Goal: Transaction & Acquisition: Purchase product/service

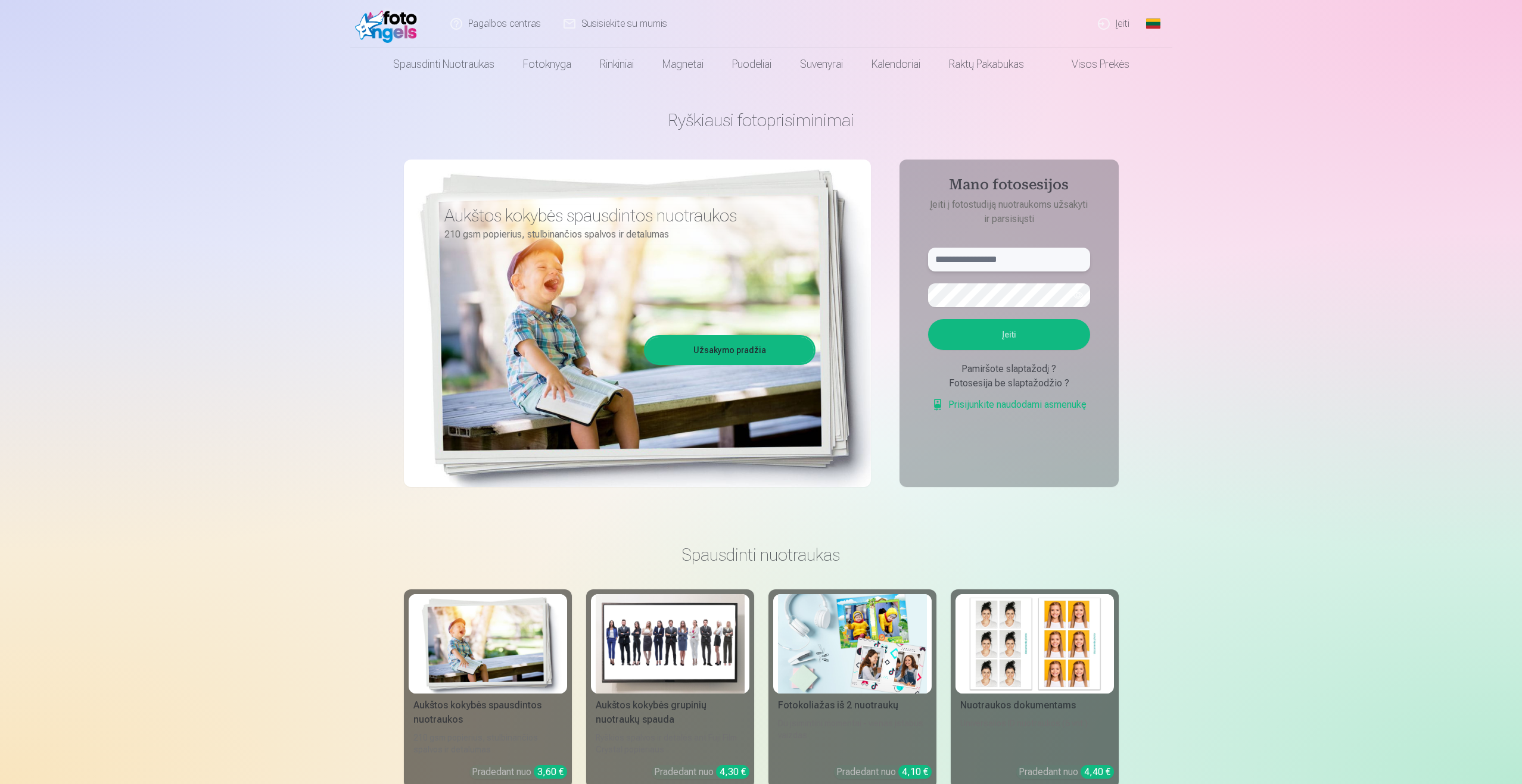
click at [980, 262] on input "text" at bounding box center [1008, 259] width 162 height 24
type input "*"
type input "**********"
click at [994, 328] on button "Įeiti" at bounding box center [1008, 335] width 162 height 31
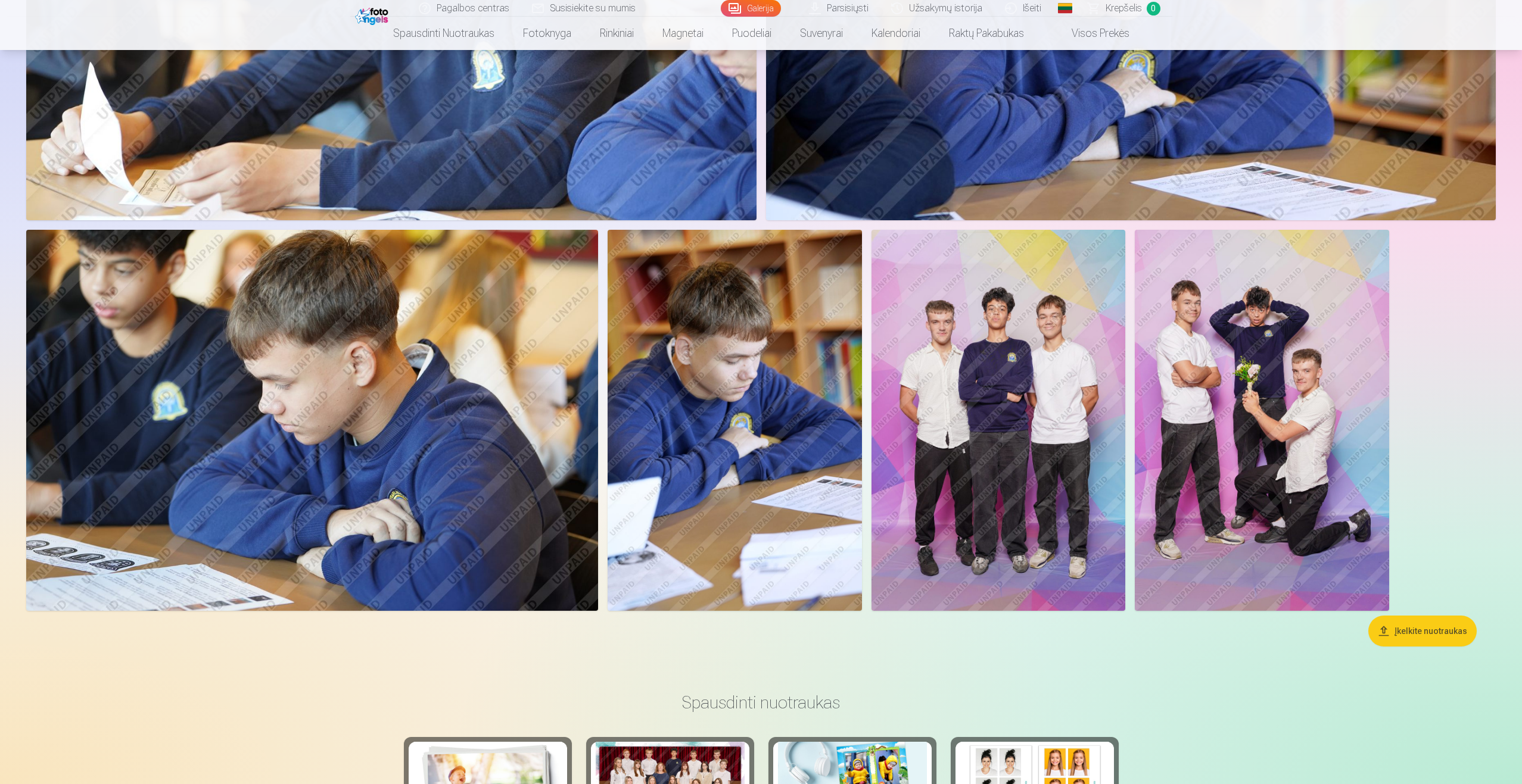
click at [1230, 432] on img at bounding box center [1262, 420] width 254 height 381
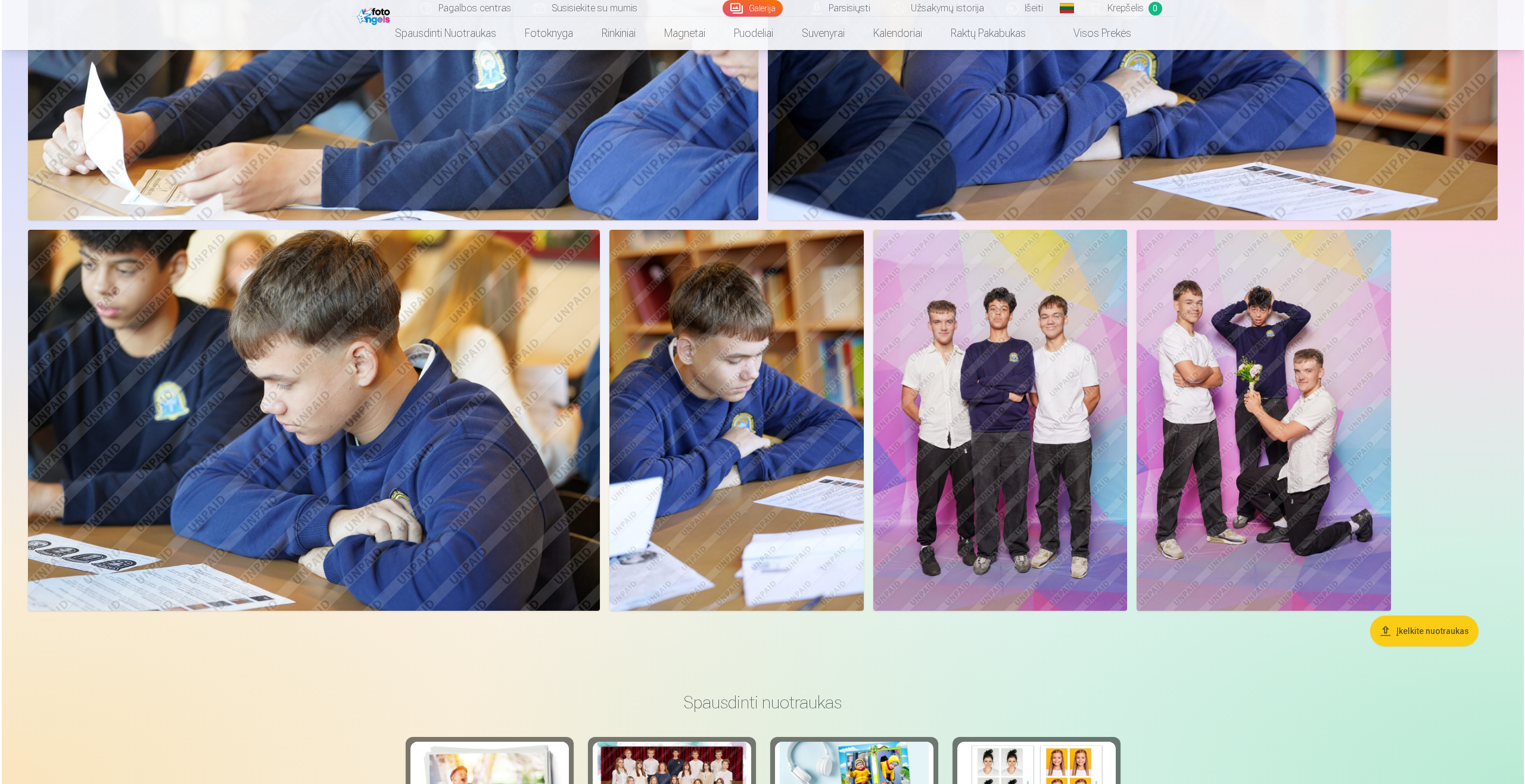
scroll to position [894, 0]
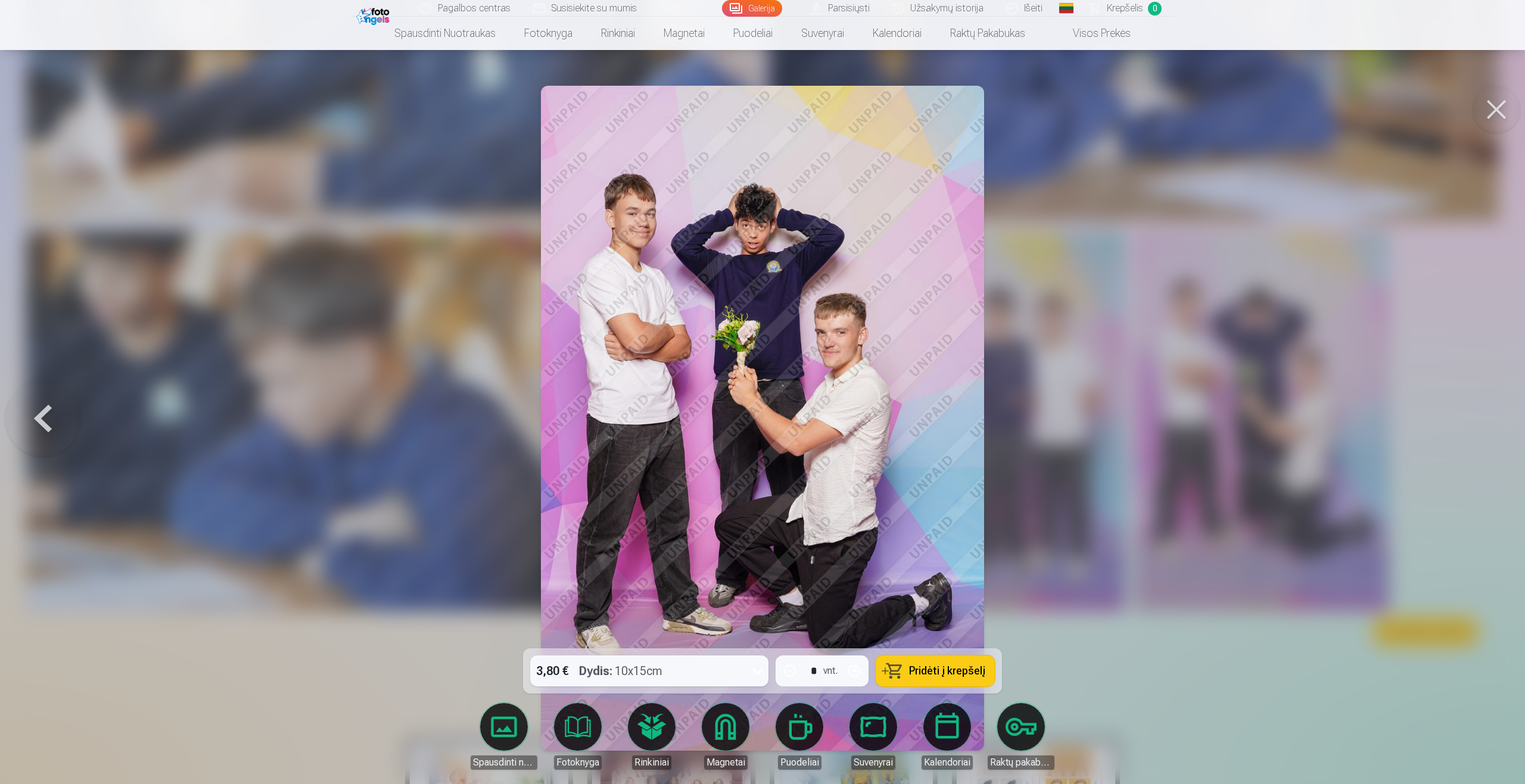
drag, startPoint x: 634, startPoint y: 192, endPoint x: 1158, endPoint y: 255, distance: 527.8
click at [1158, 255] on div at bounding box center [762, 392] width 1525 height 784
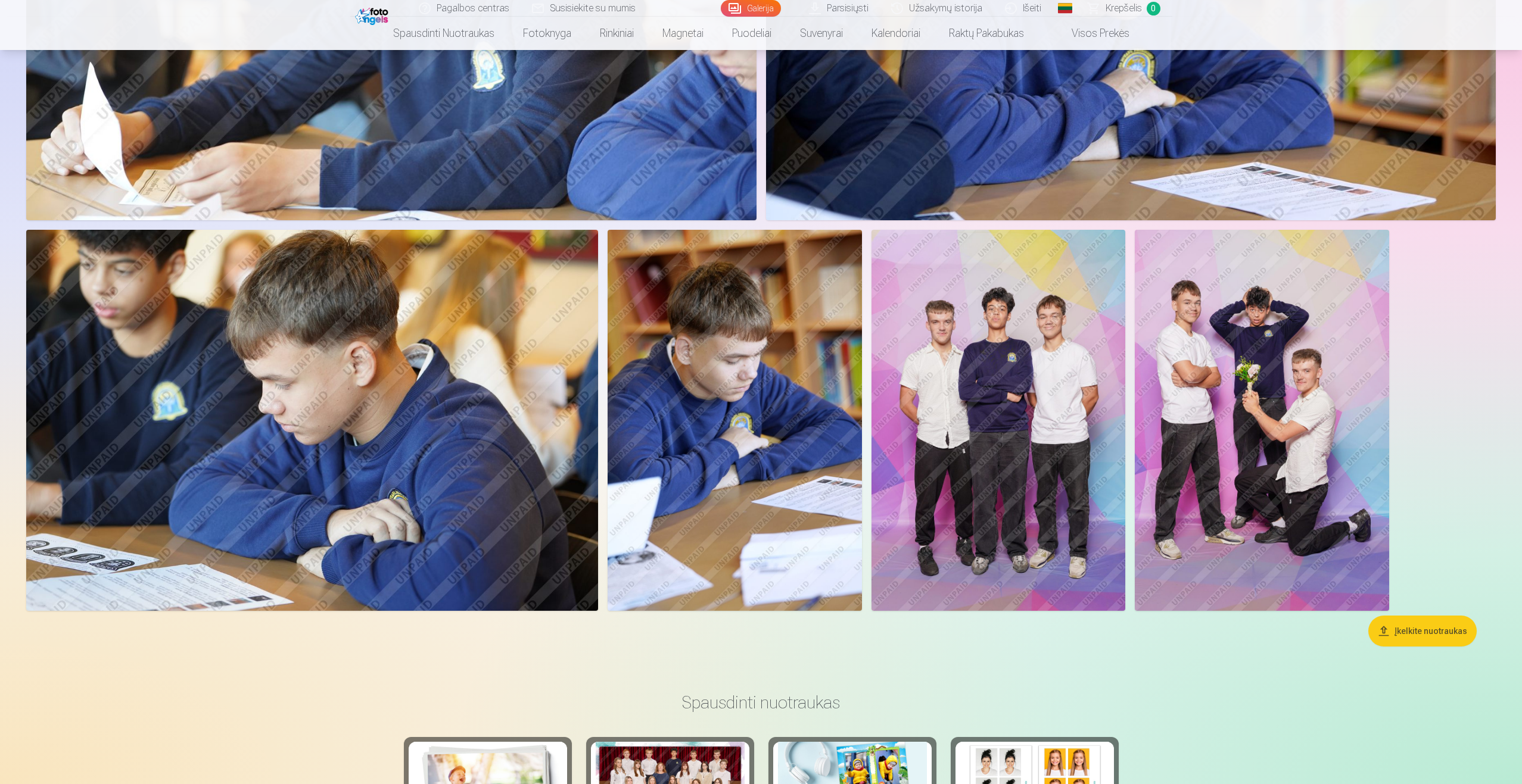
click at [1208, 356] on img at bounding box center [1262, 420] width 254 height 381
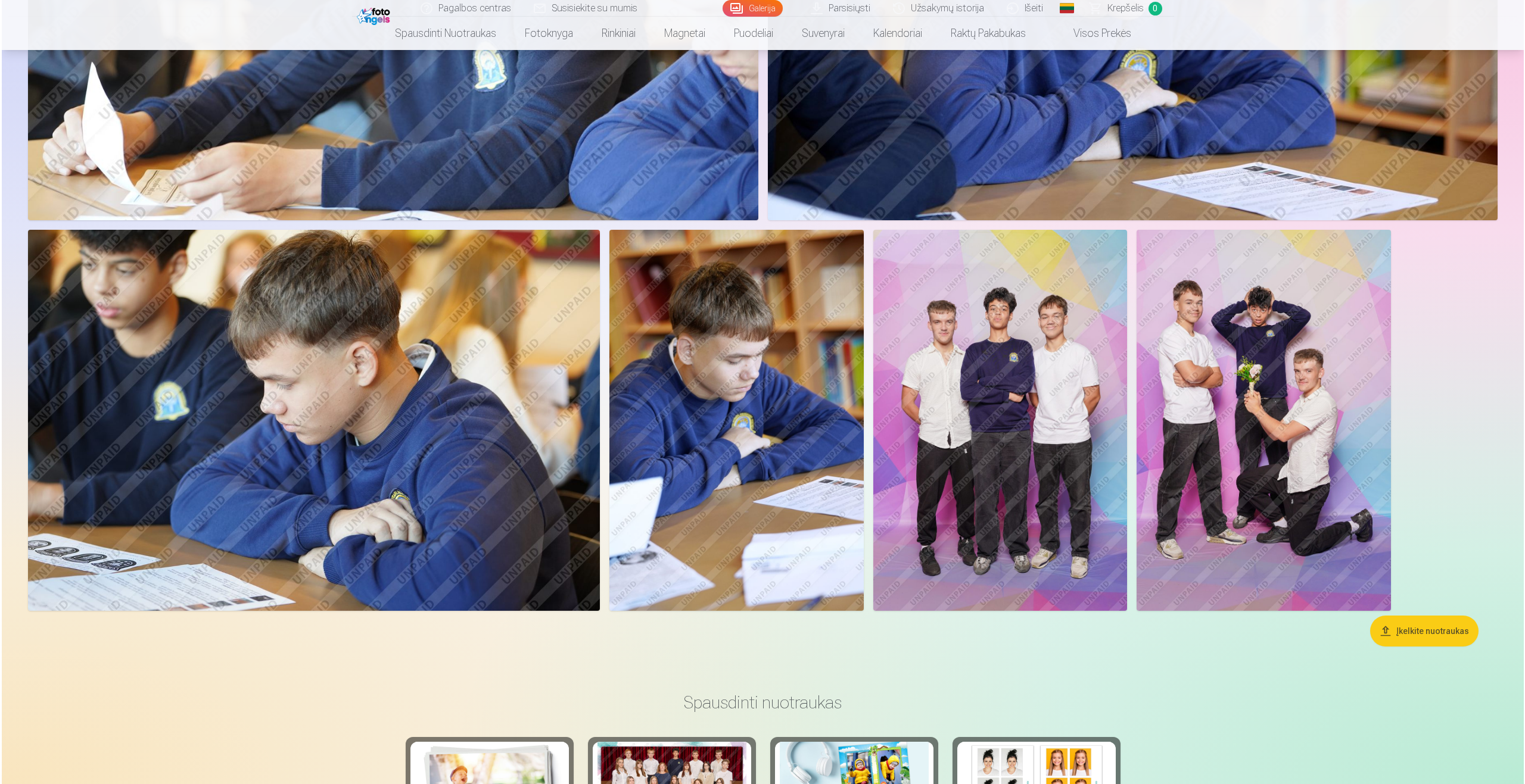
scroll to position [894, 0]
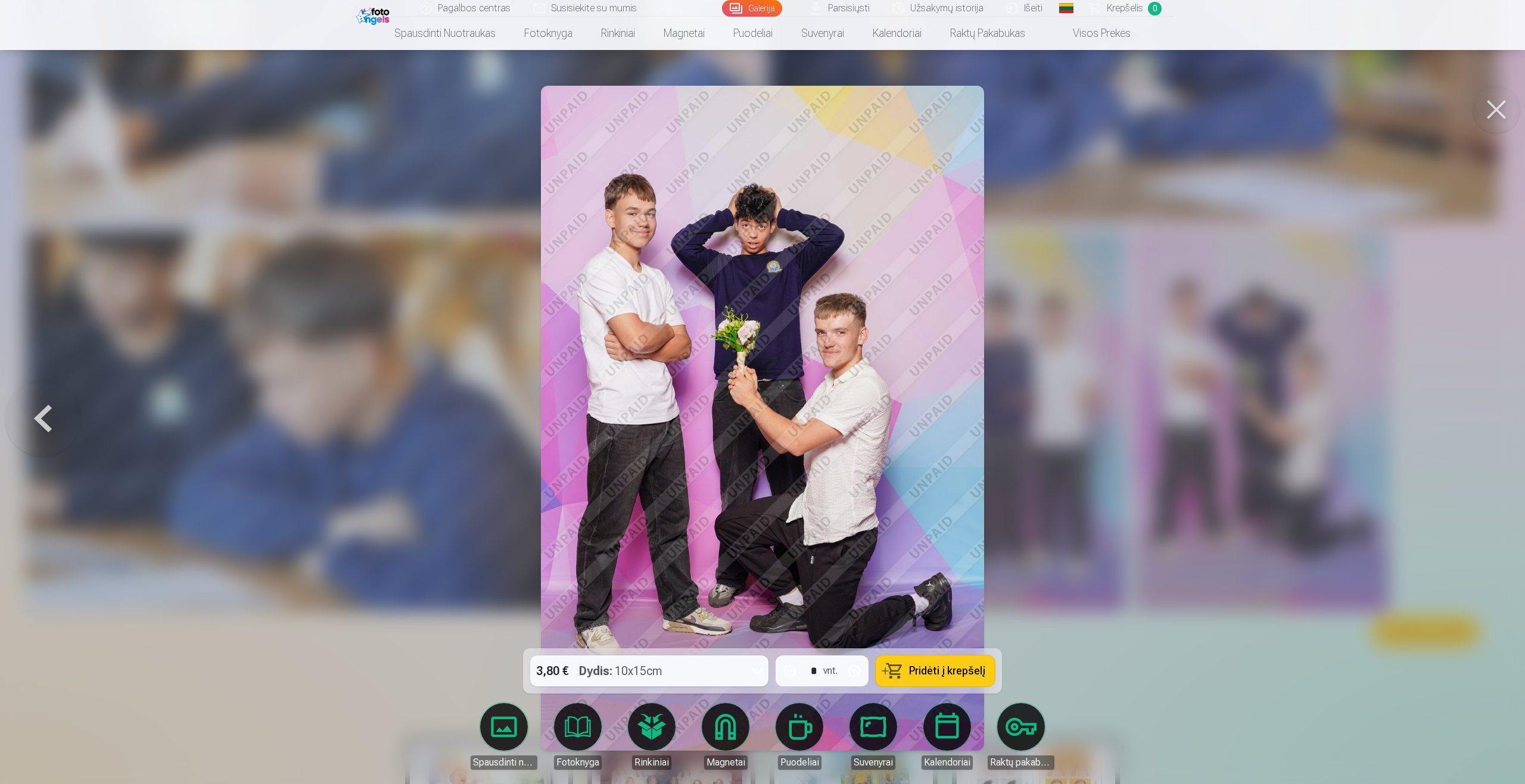
click at [1490, 107] on button at bounding box center [1496, 110] width 48 height 48
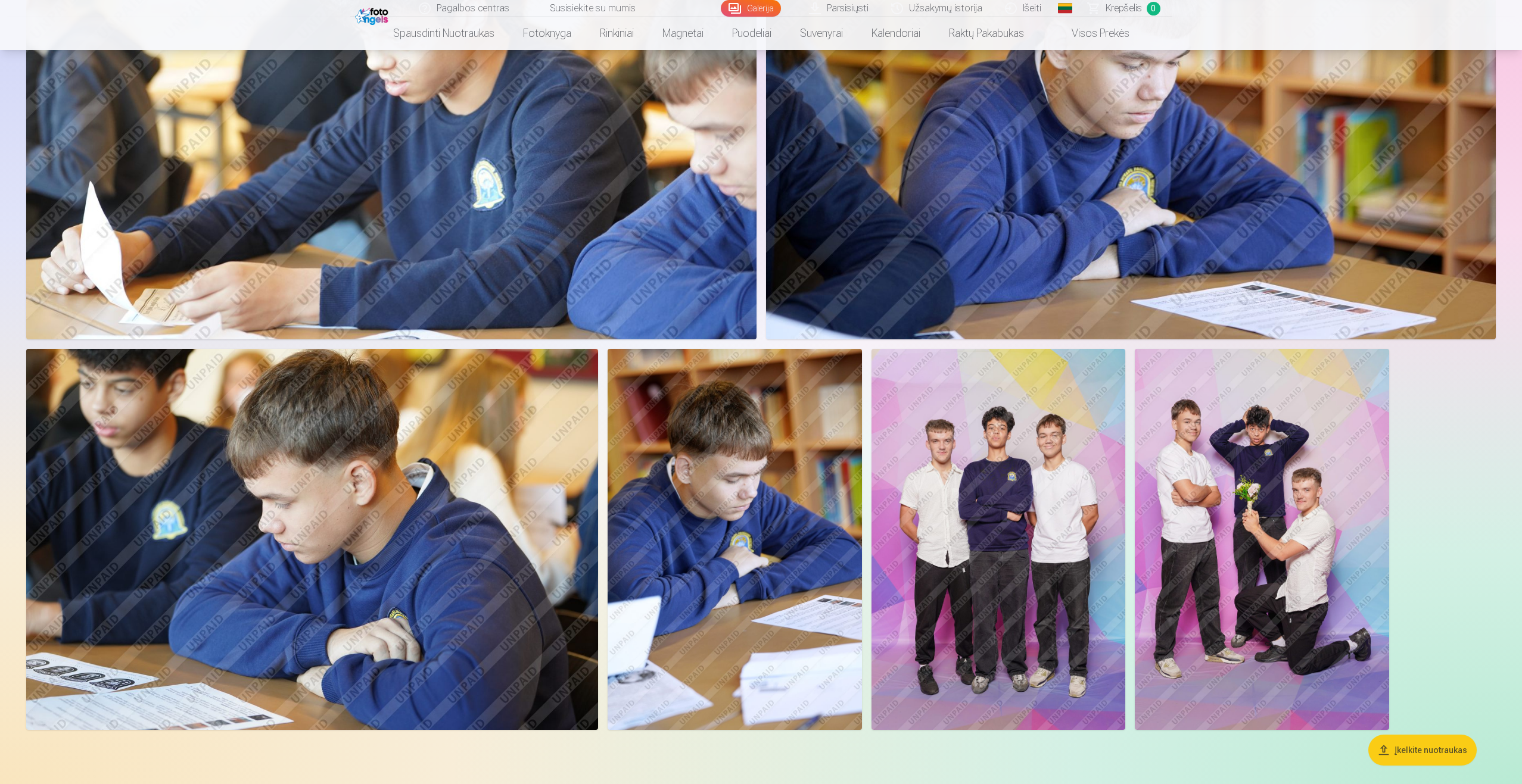
click at [788, 514] on img at bounding box center [735, 539] width 254 height 381
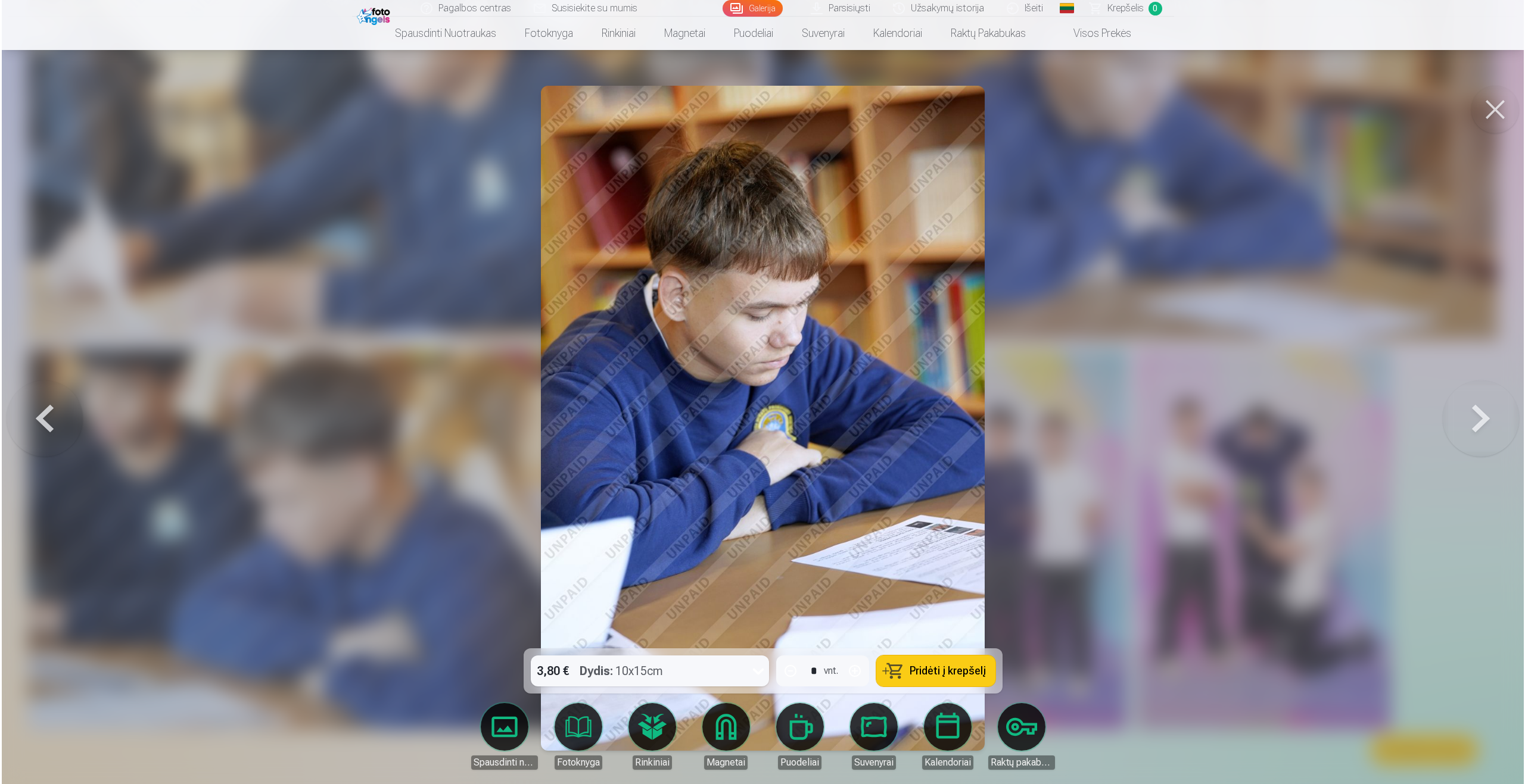
scroll to position [775, 0]
click at [1509, 114] on button at bounding box center [1496, 110] width 48 height 48
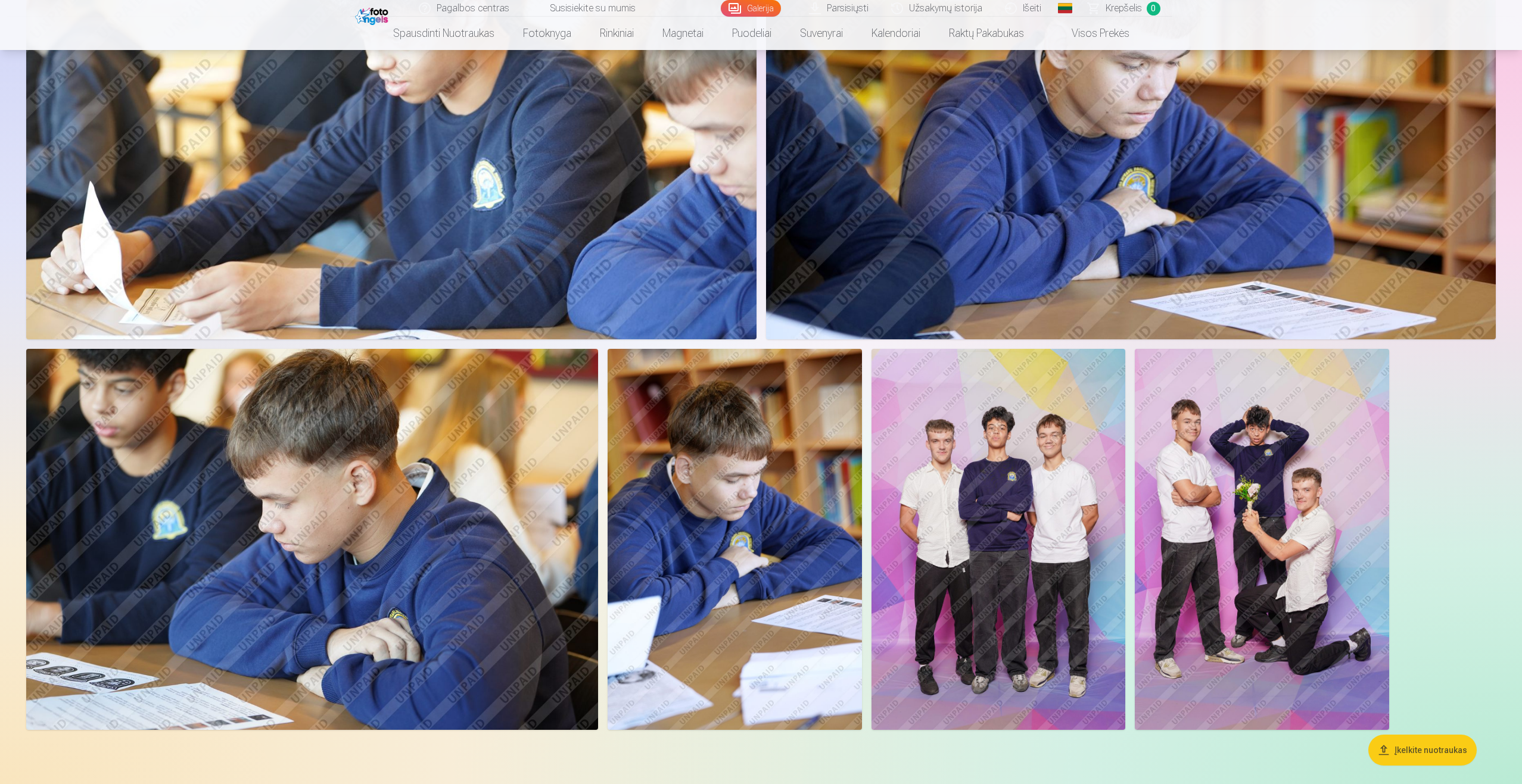
click at [1048, 459] on img at bounding box center [999, 539] width 254 height 381
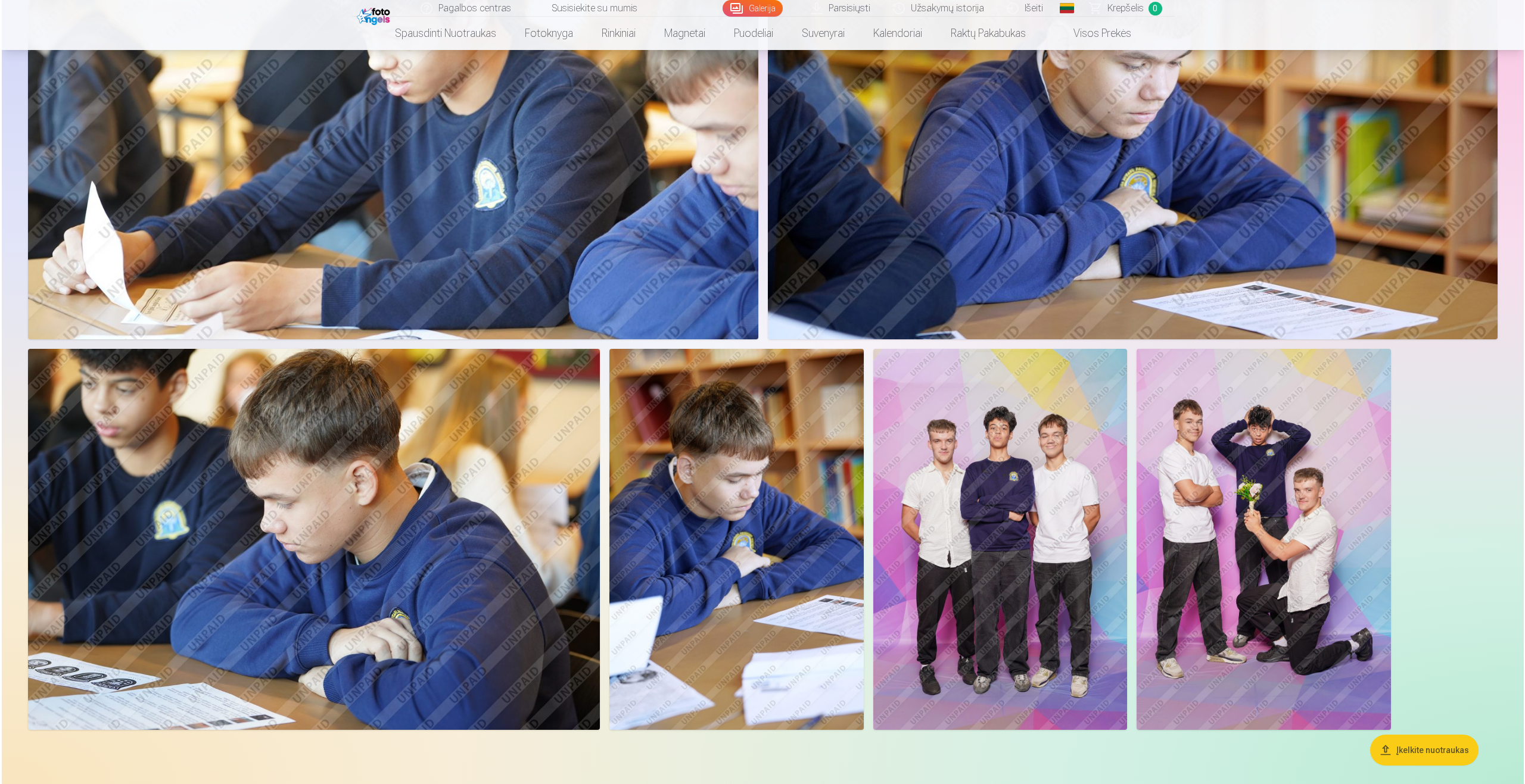
scroll to position [775, 0]
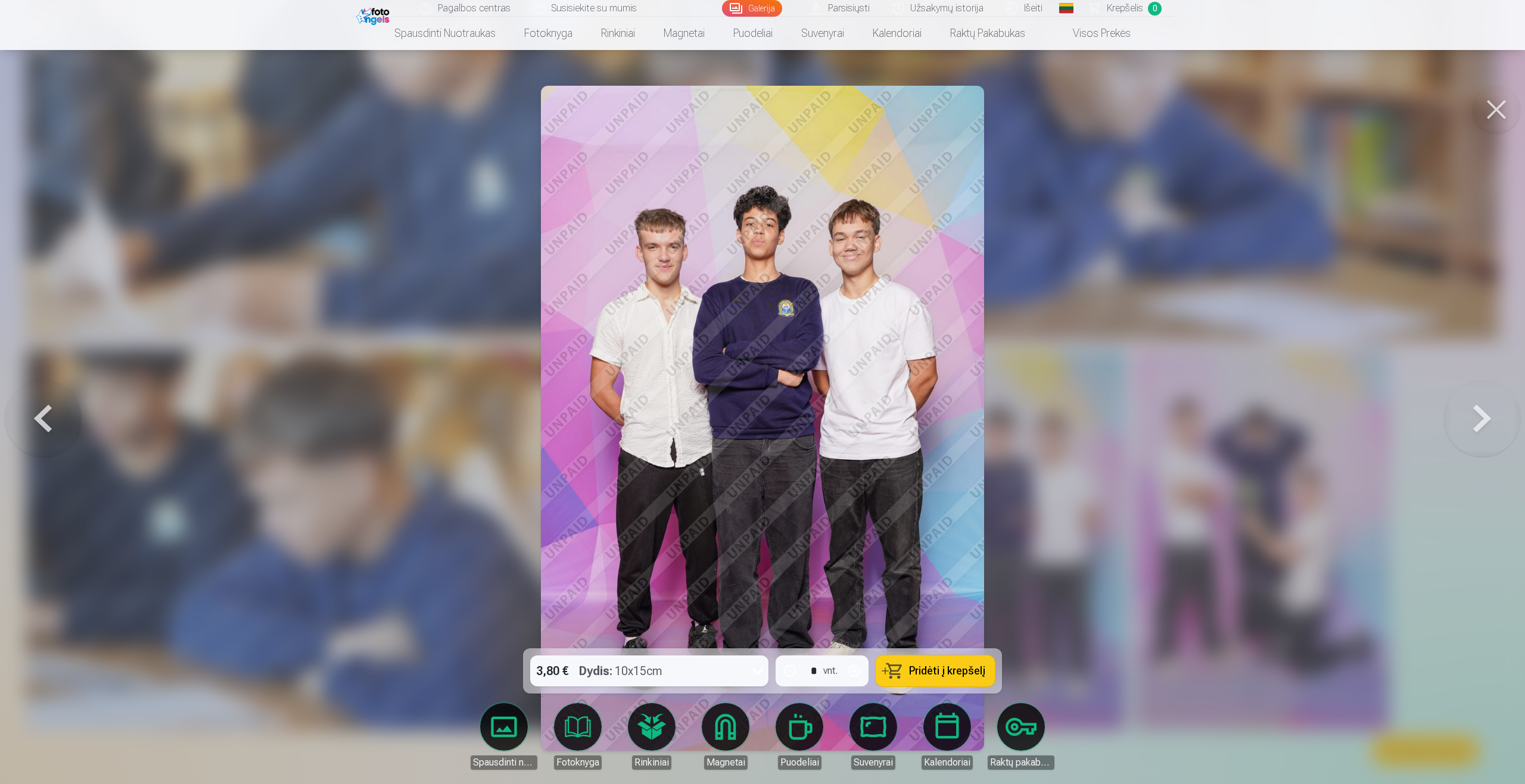
click at [1495, 111] on button at bounding box center [1496, 110] width 48 height 48
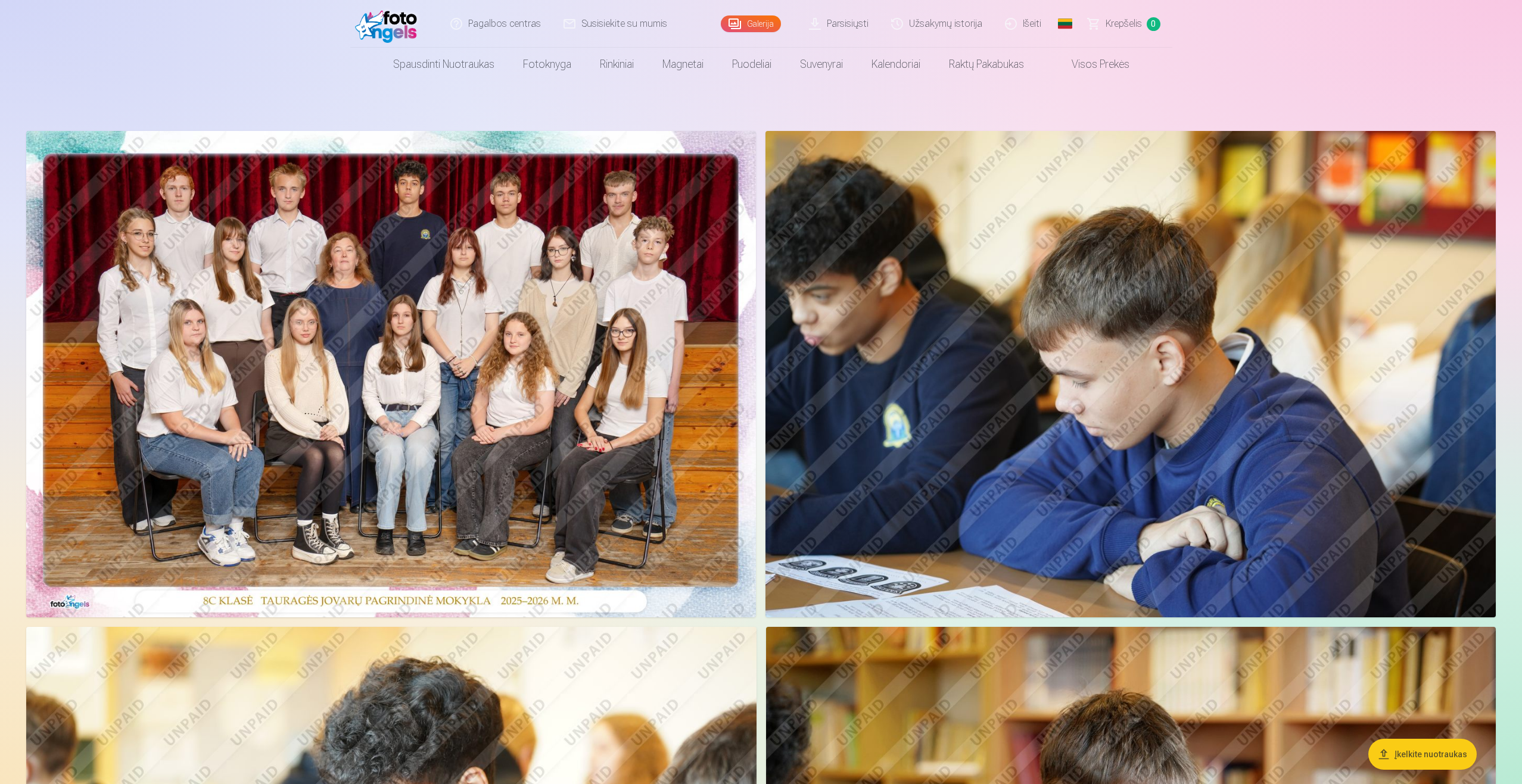
click at [656, 366] on img at bounding box center [391, 374] width 729 height 486
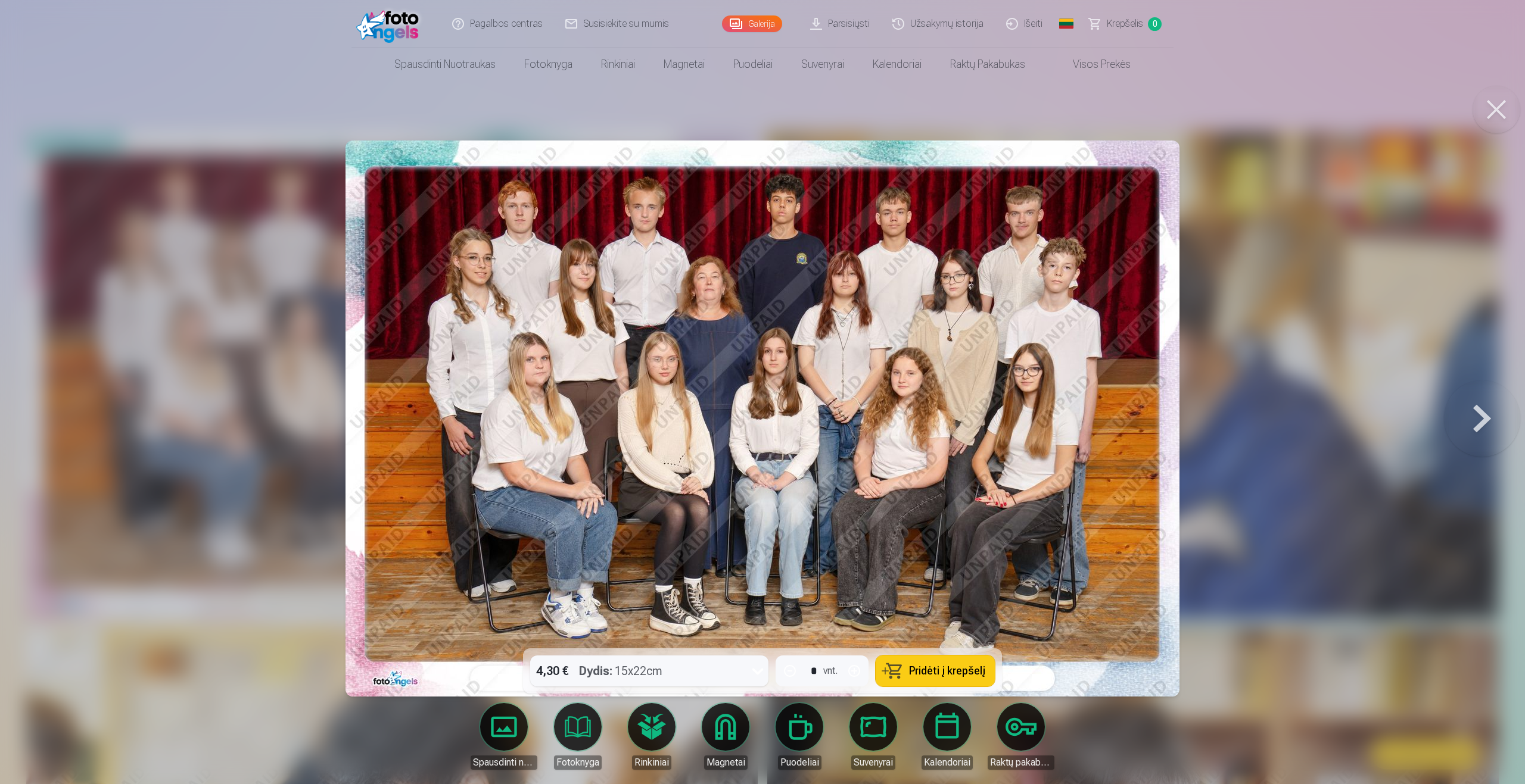
click at [1057, 274] on img at bounding box center [762, 418] width 833 height 556
click at [1058, 274] on img at bounding box center [762, 418] width 833 height 556
click at [1490, 112] on button at bounding box center [1496, 110] width 48 height 48
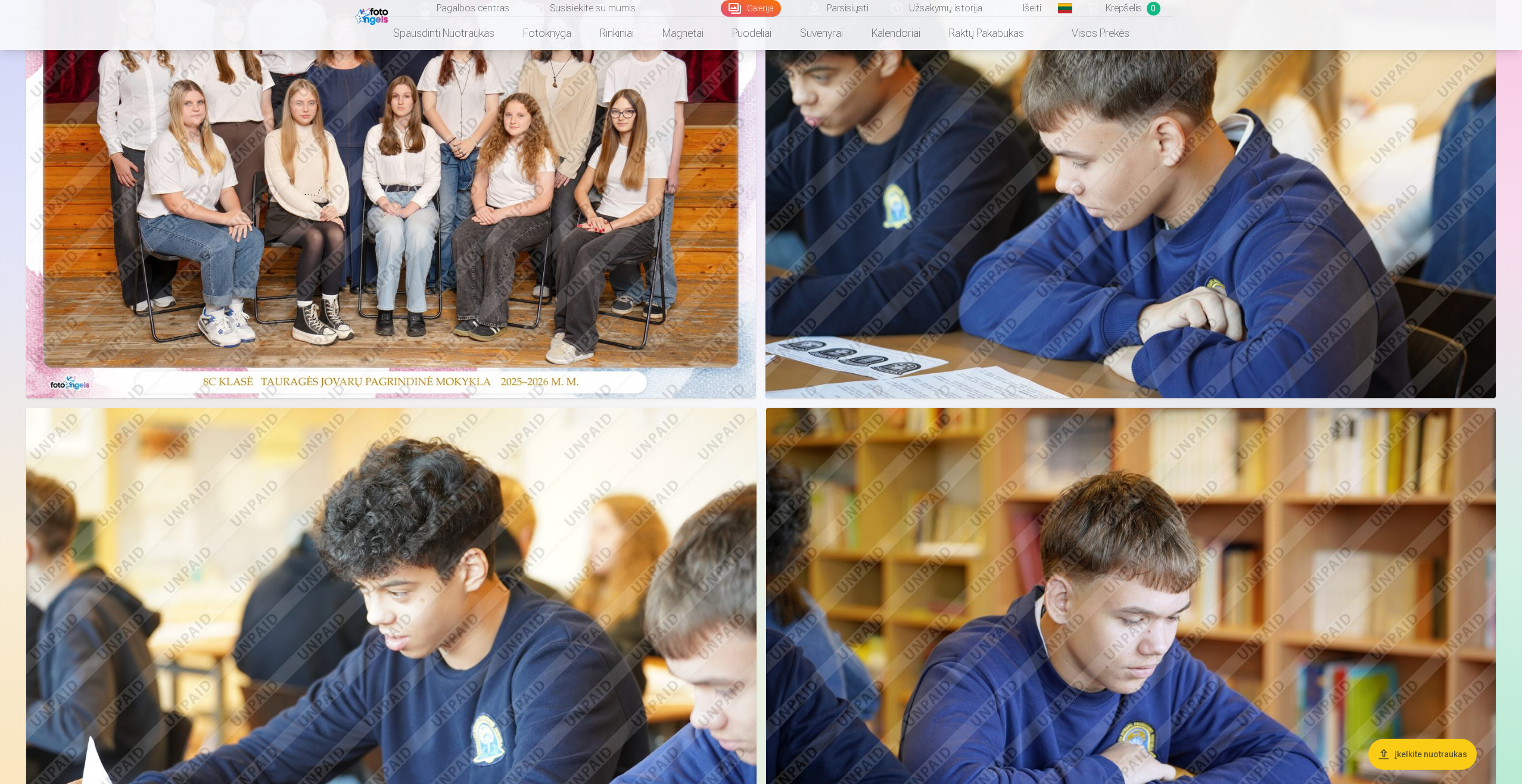
scroll to position [119, 0]
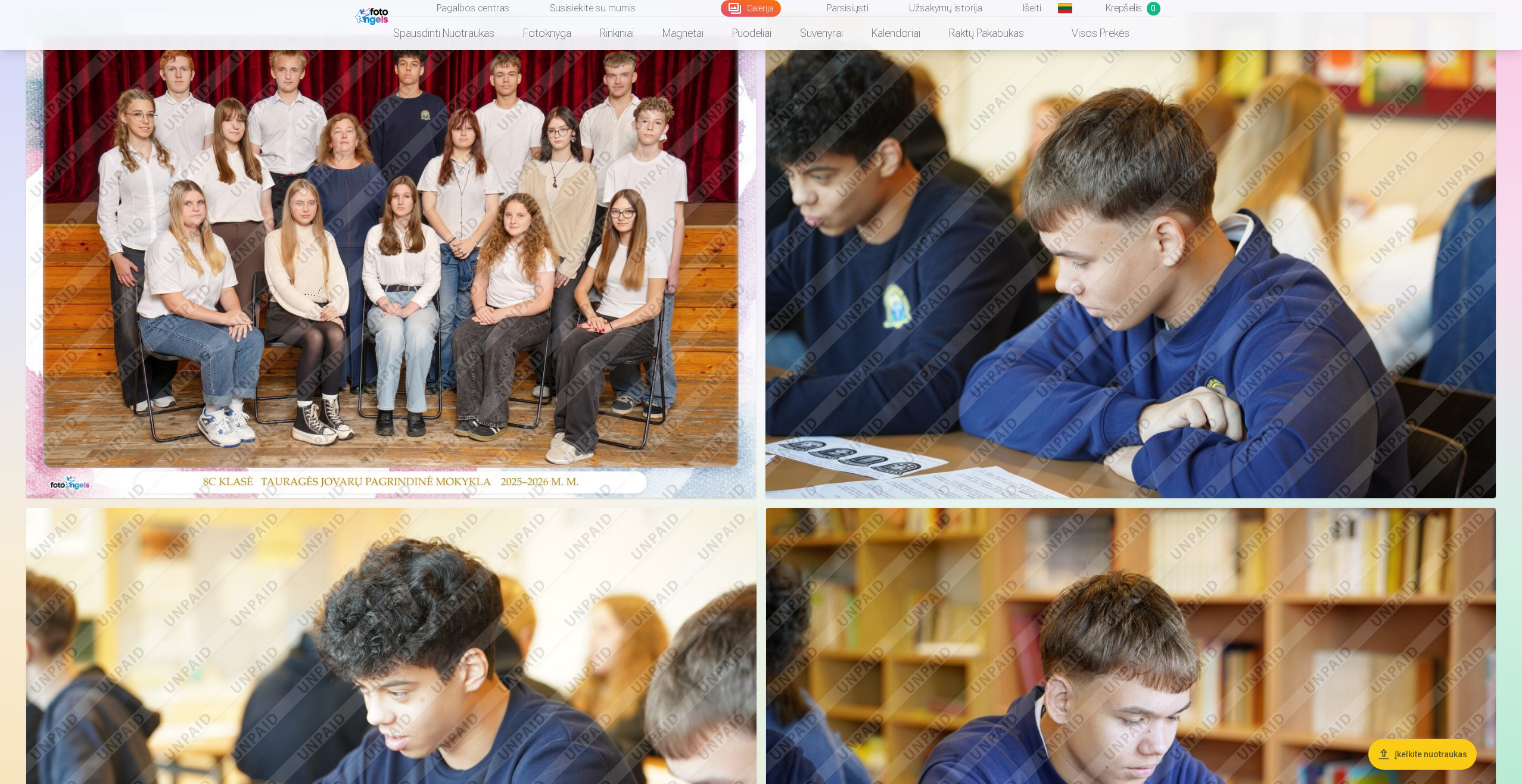
click at [902, 330] on img at bounding box center [1131, 255] width 730 height 486
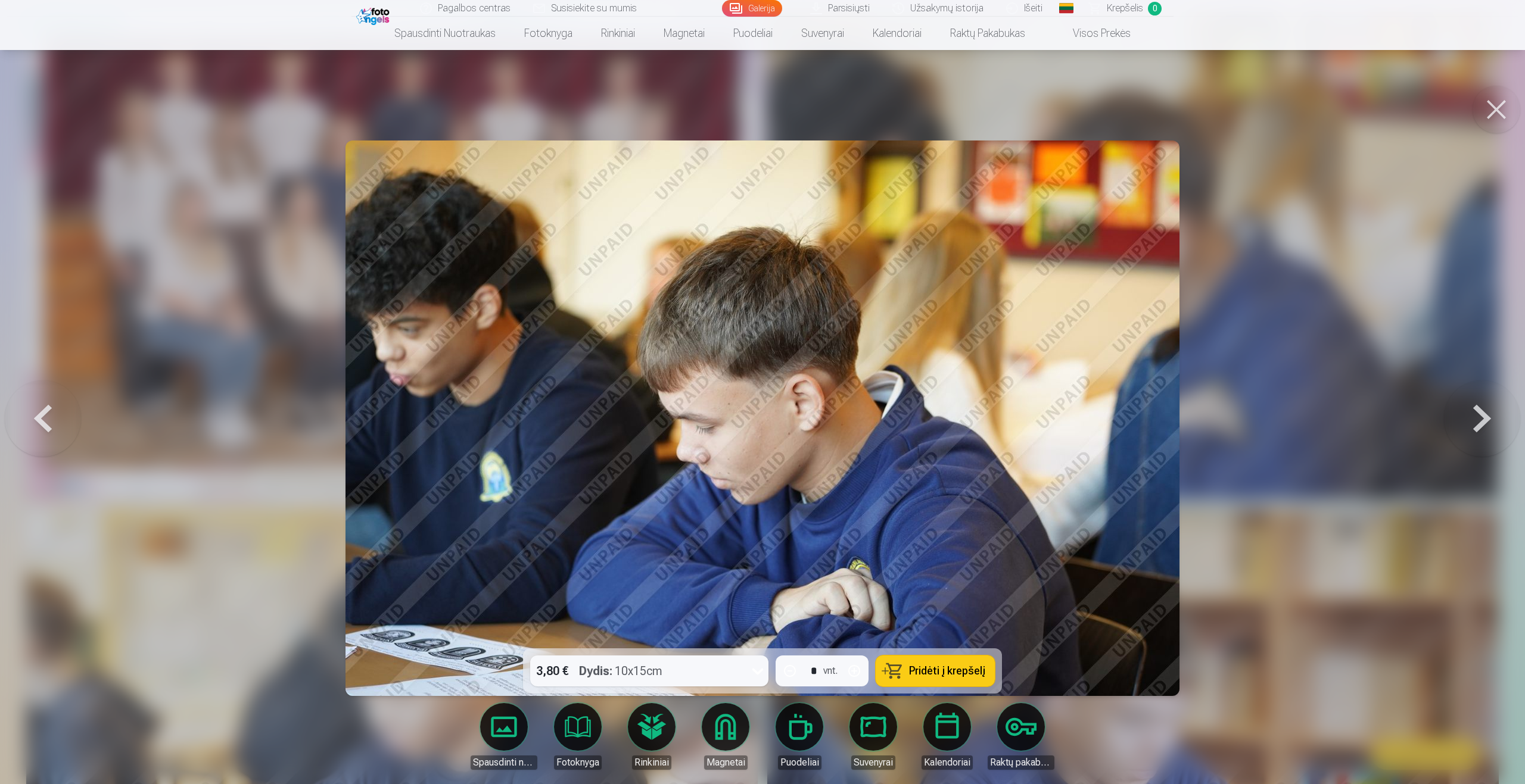
click at [1499, 104] on button at bounding box center [1496, 110] width 48 height 48
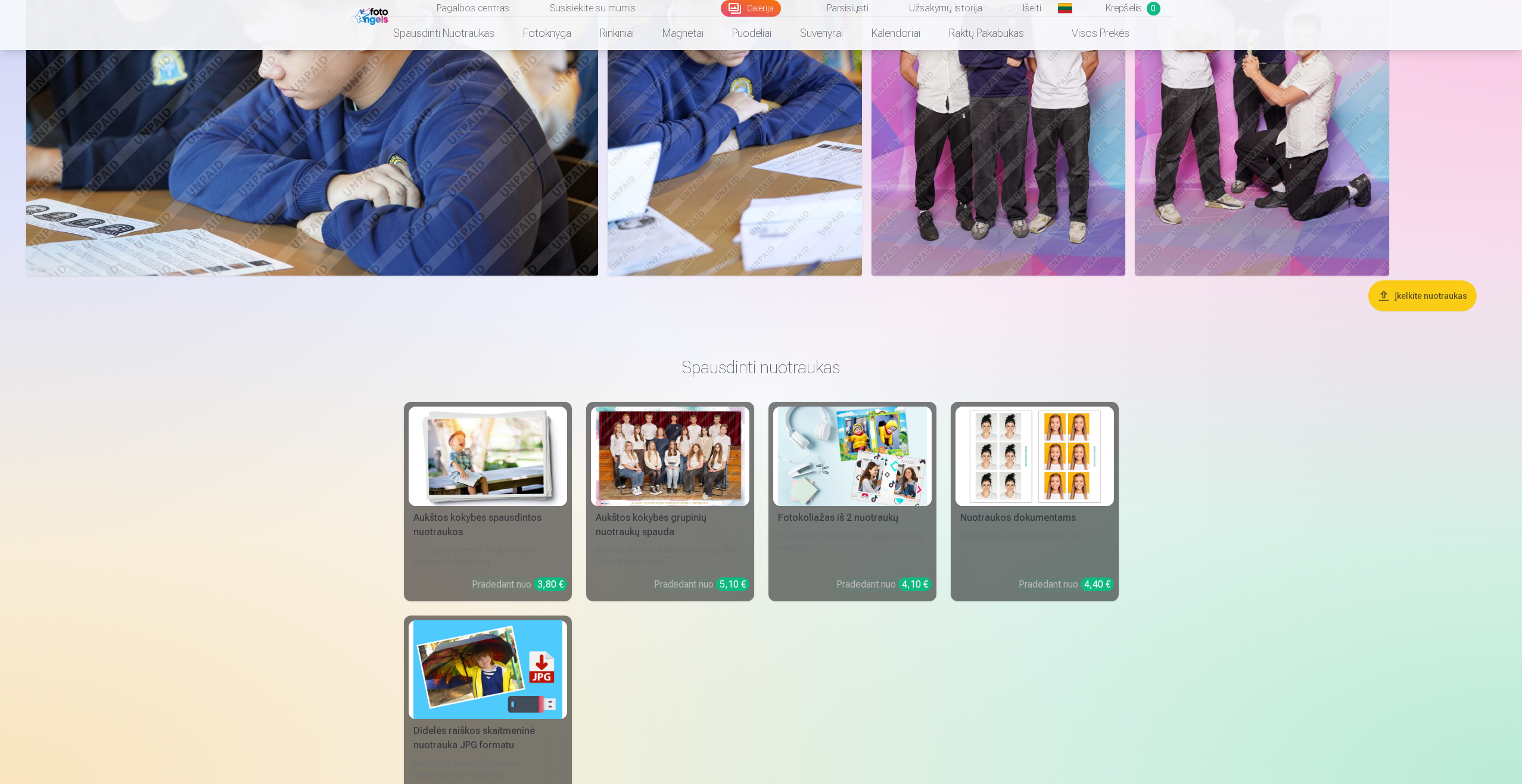
scroll to position [774, 0]
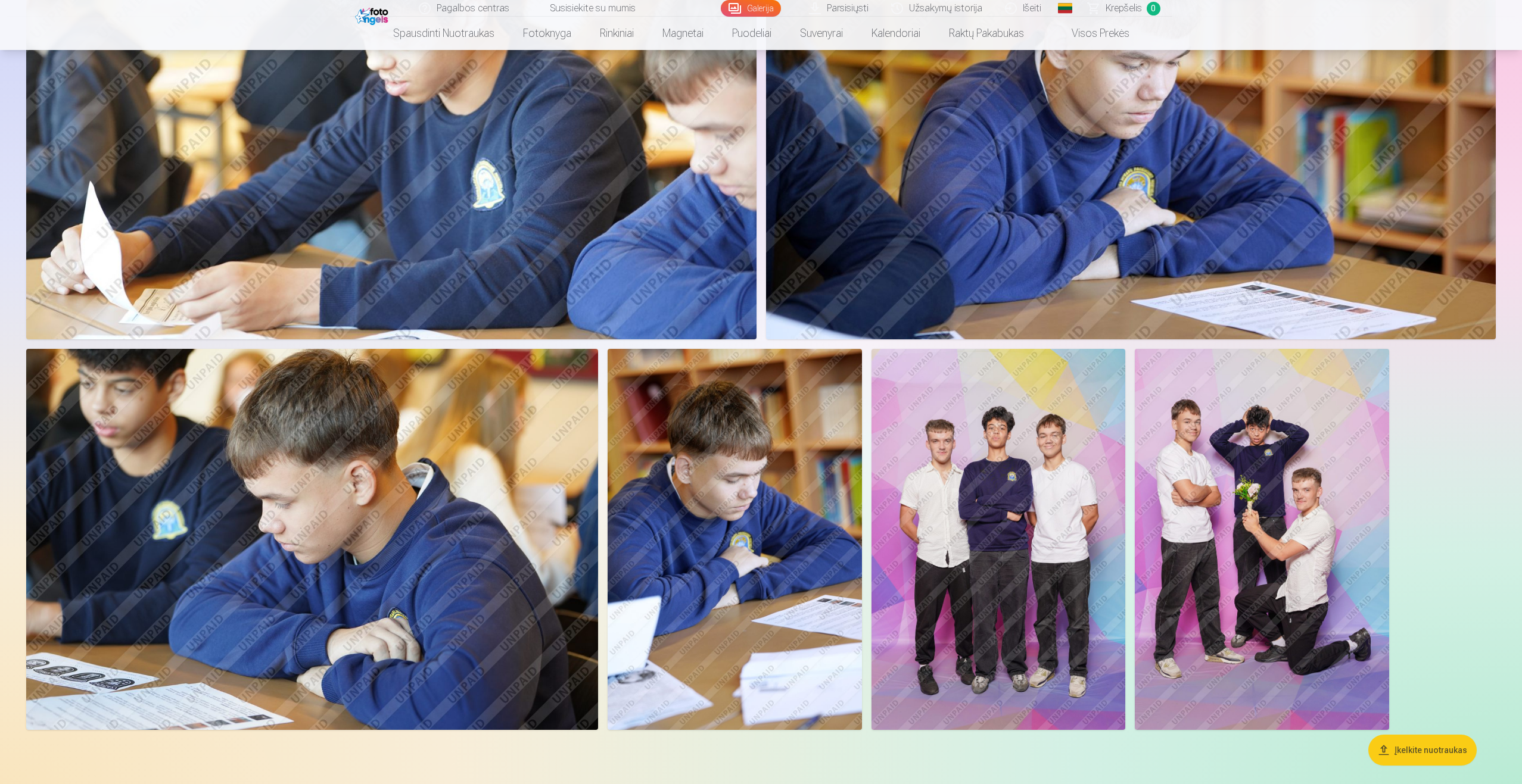
click at [747, 7] on link "Galerija" at bounding box center [750, 8] width 60 height 16
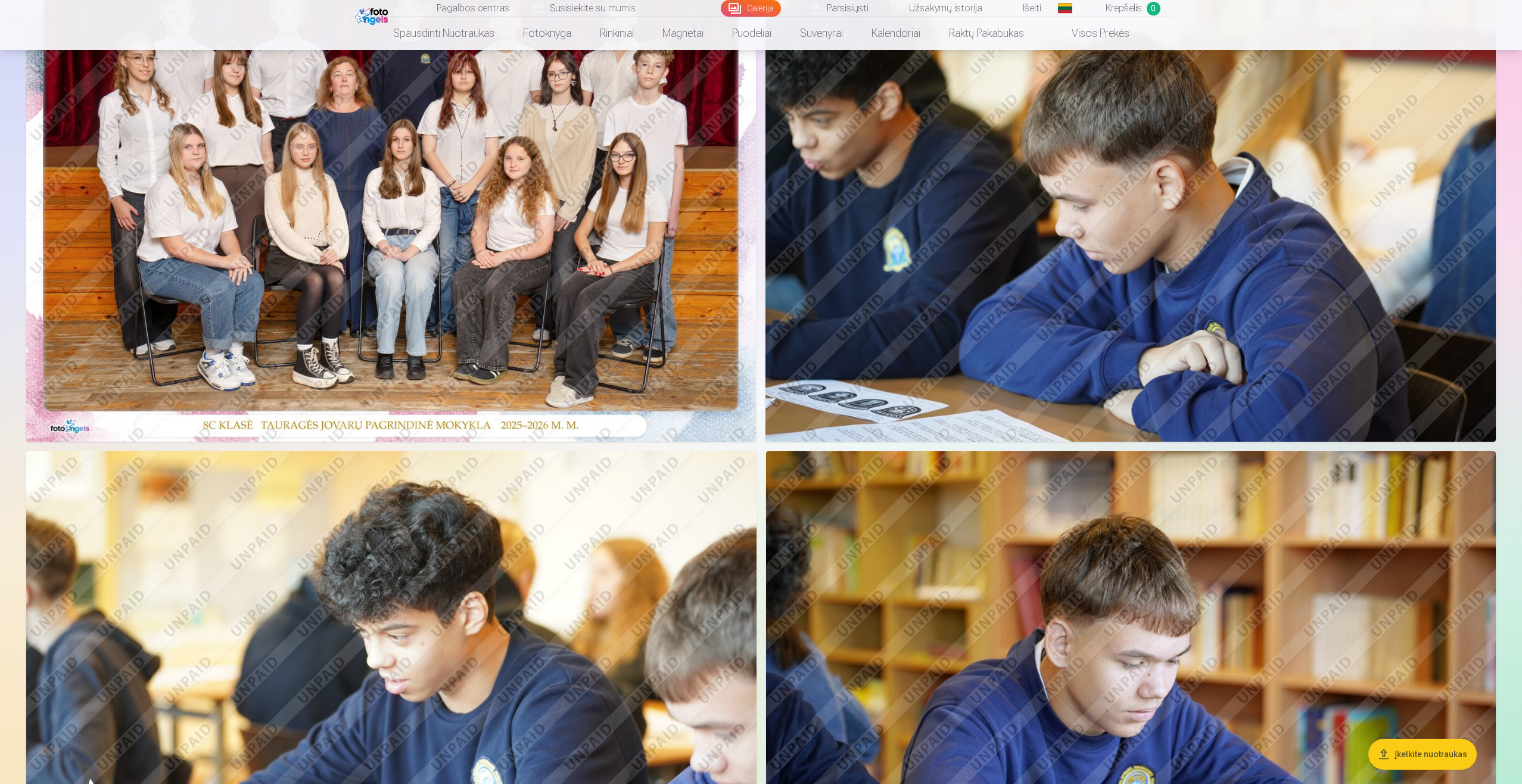
scroll to position [0, 0]
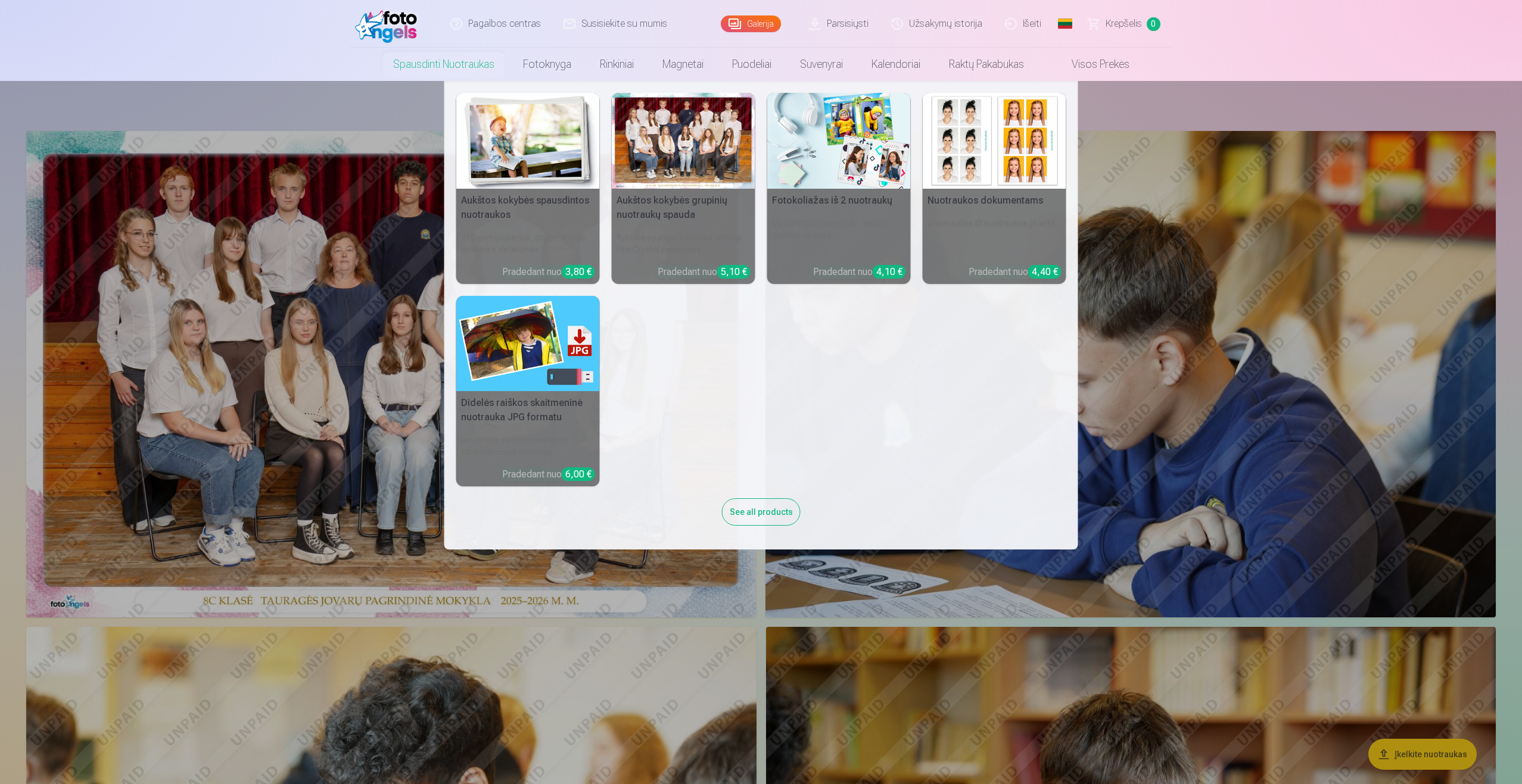
click at [412, 62] on link "Spausdinti nuotraukas" at bounding box center [444, 64] width 130 height 34
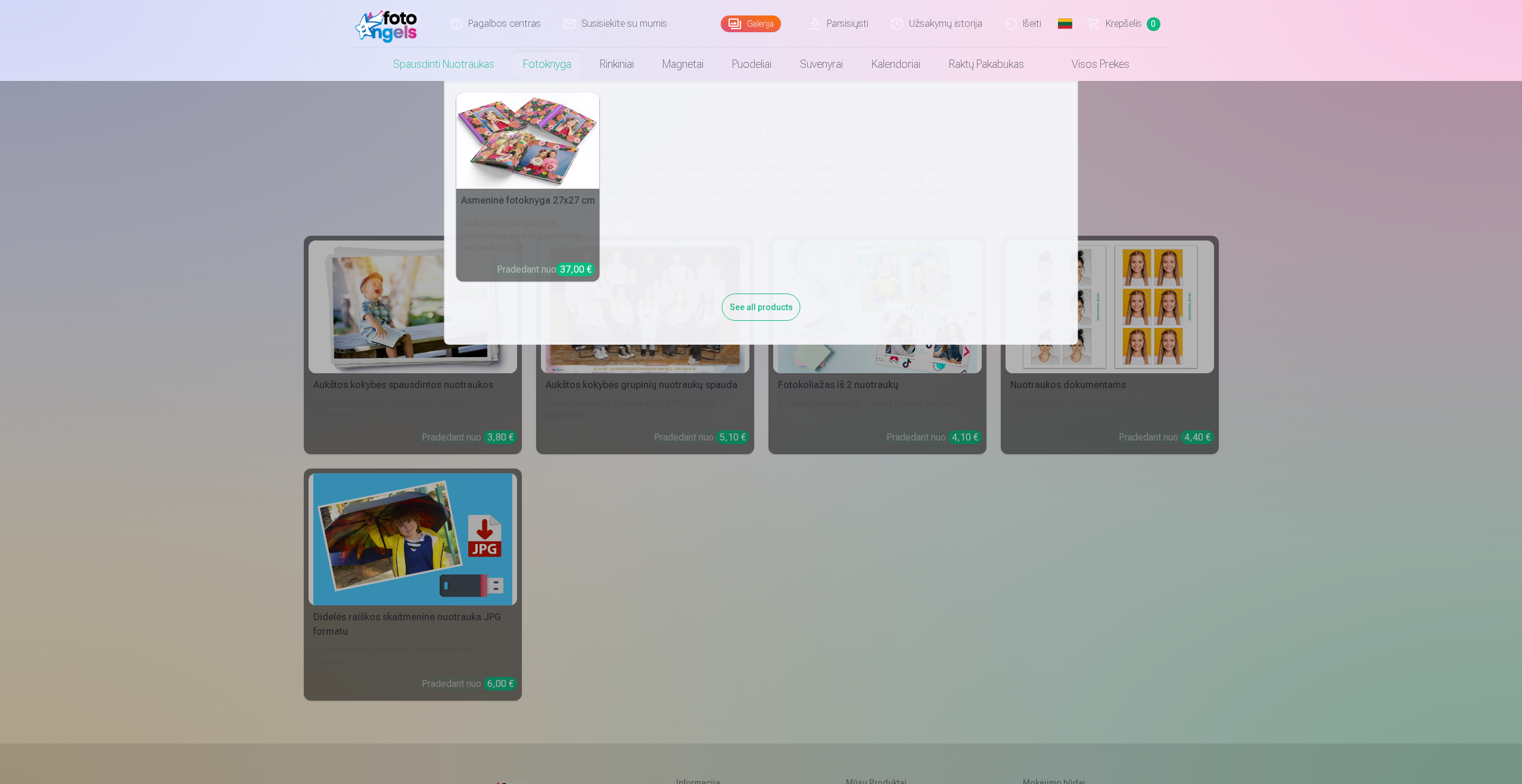
click at [560, 61] on link "Fotoknyga" at bounding box center [547, 64] width 77 height 34
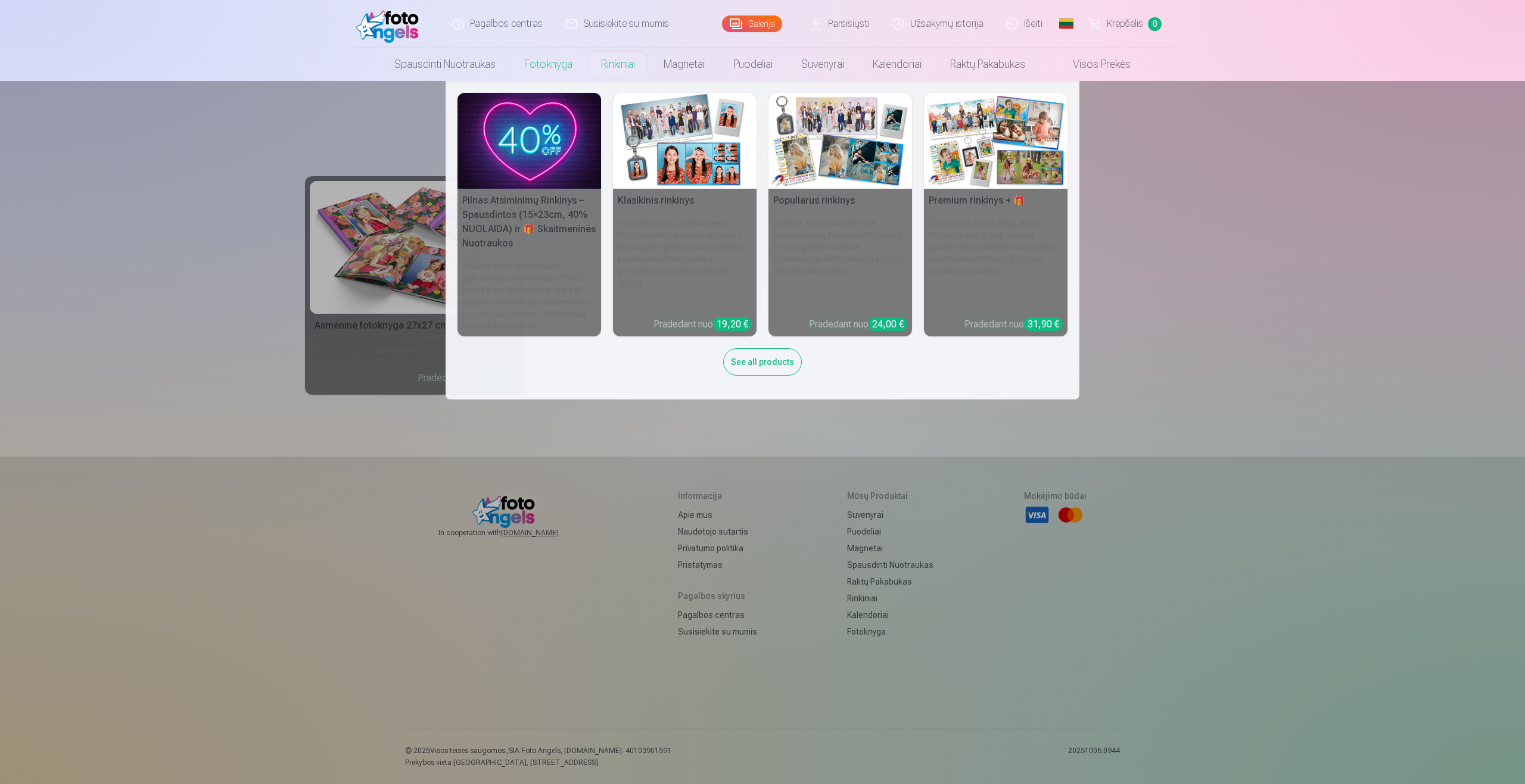
click at [622, 61] on link "Rinkiniai" at bounding box center [618, 64] width 62 height 34
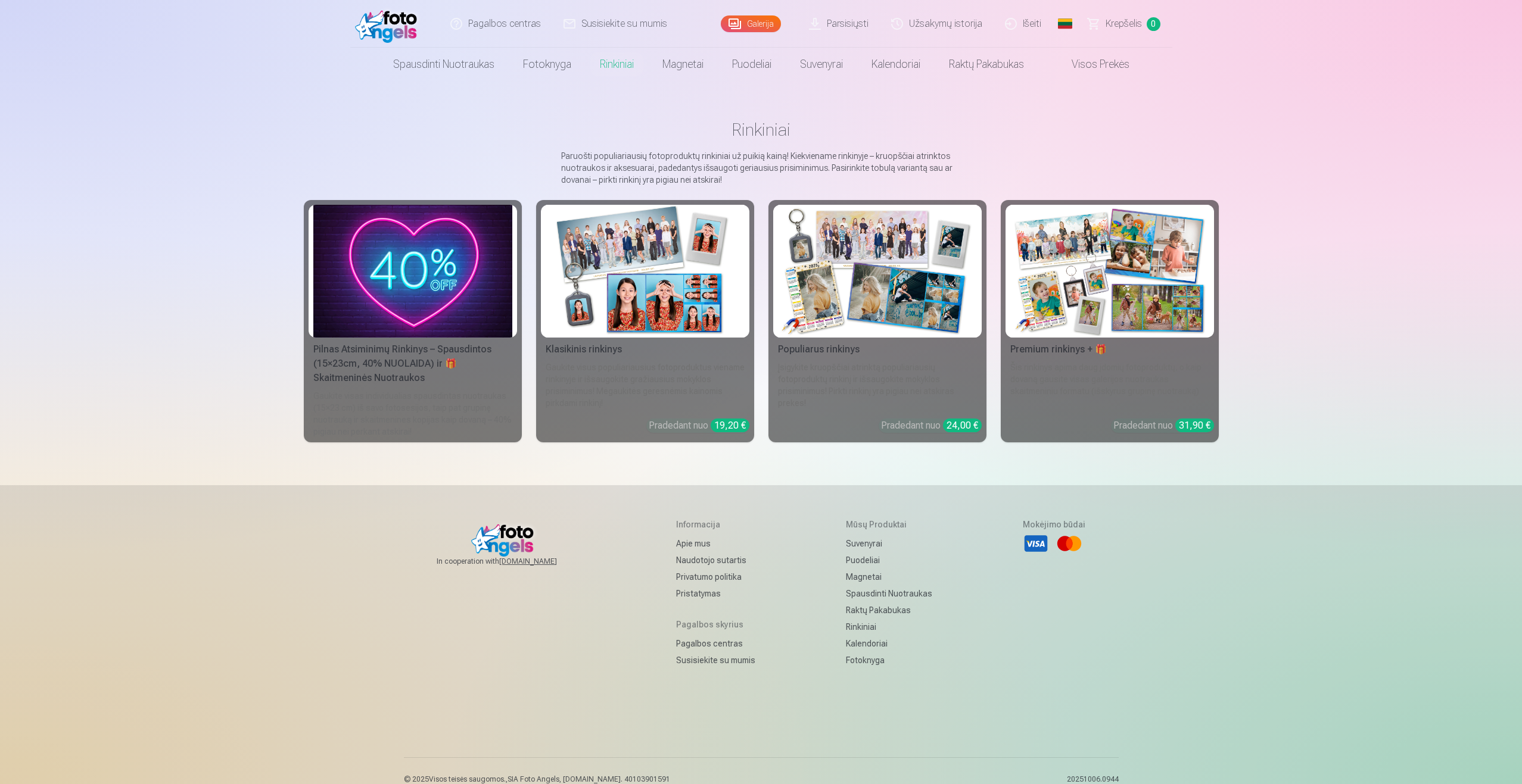
click at [675, 63] on link "Magnetai" at bounding box center [683, 64] width 70 height 34
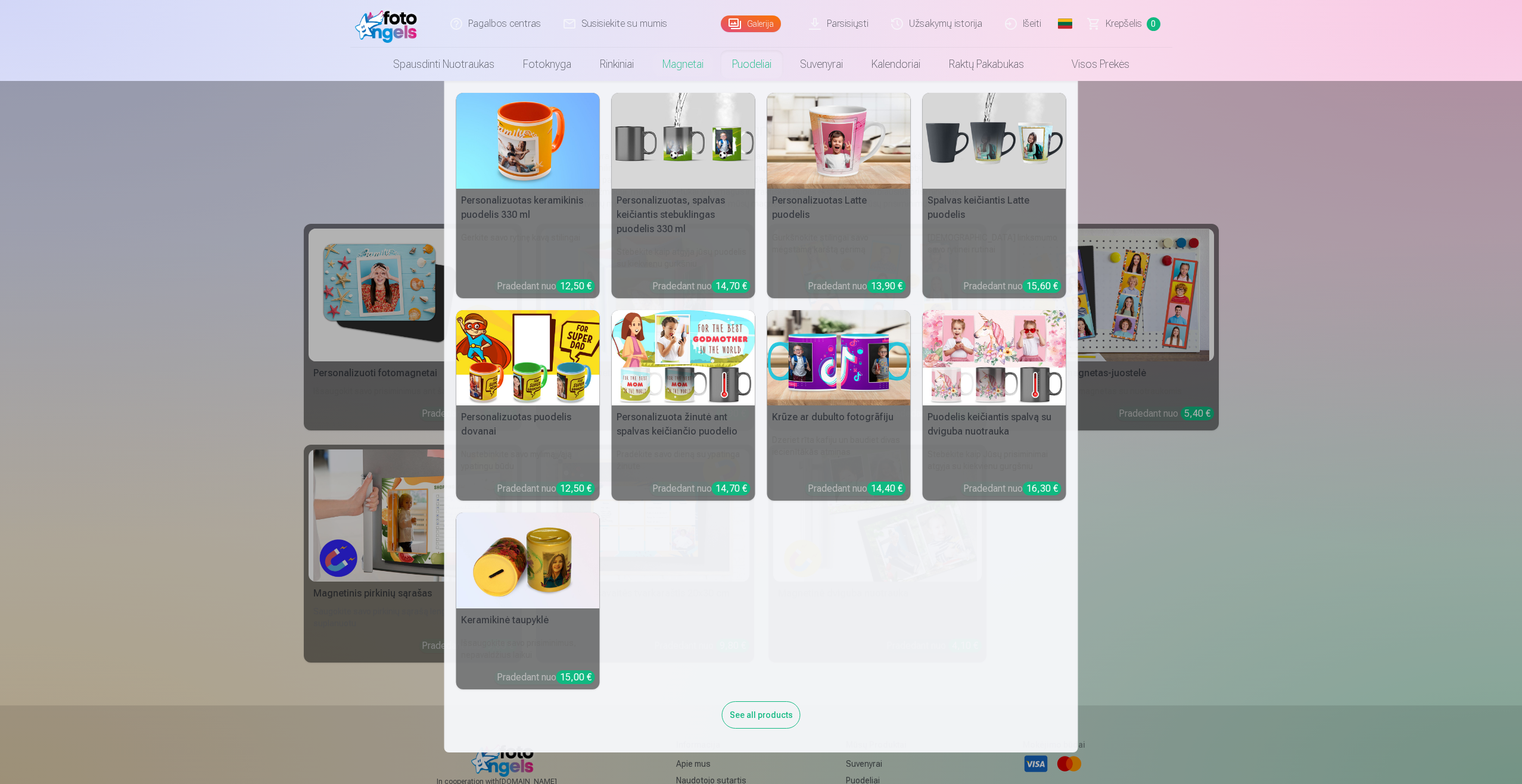
click at [736, 66] on link "Puodeliai" at bounding box center [752, 64] width 68 height 34
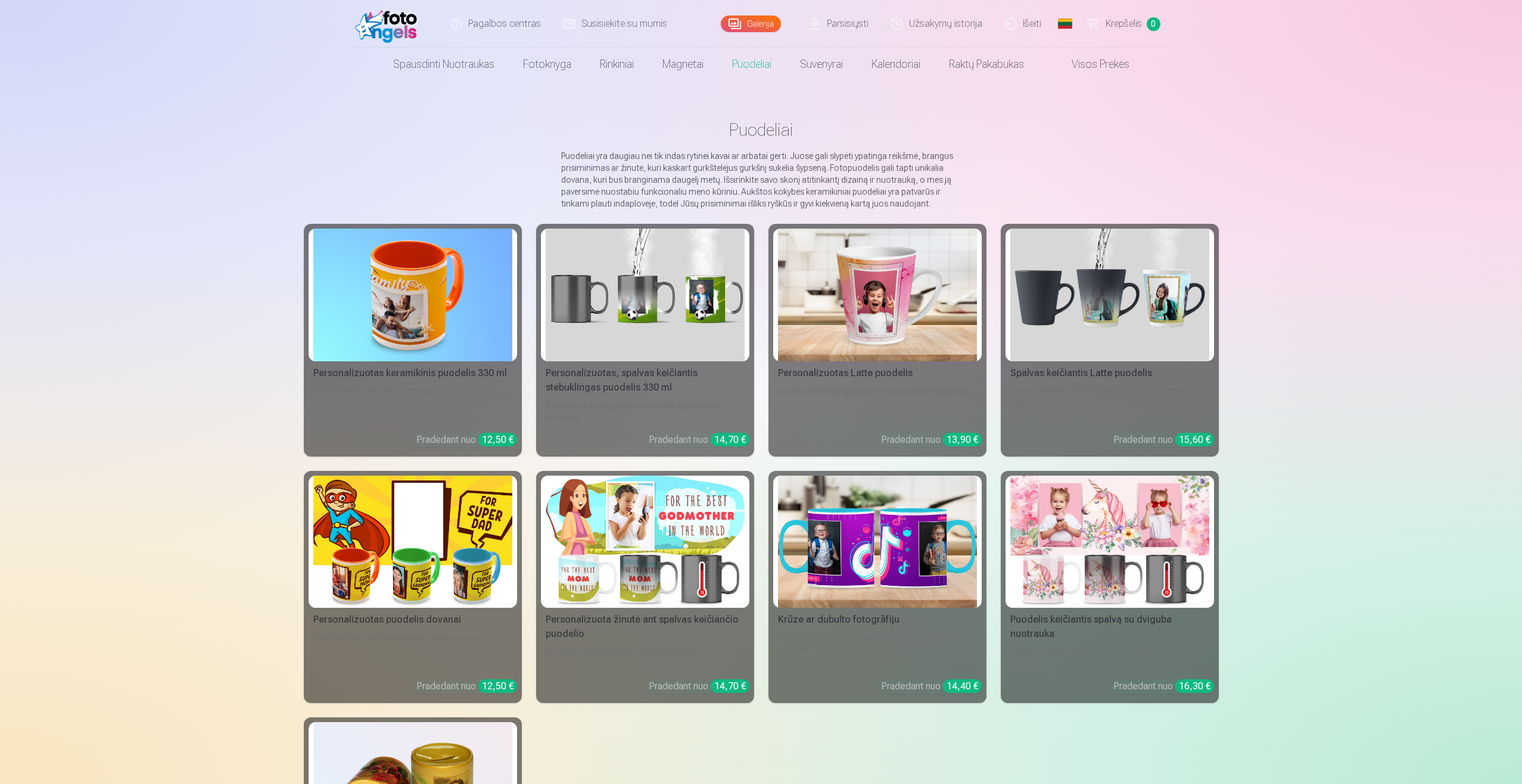
click at [799, 68] on link "Suvenyrai" at bounding box center [821, 64] width 71 height 34
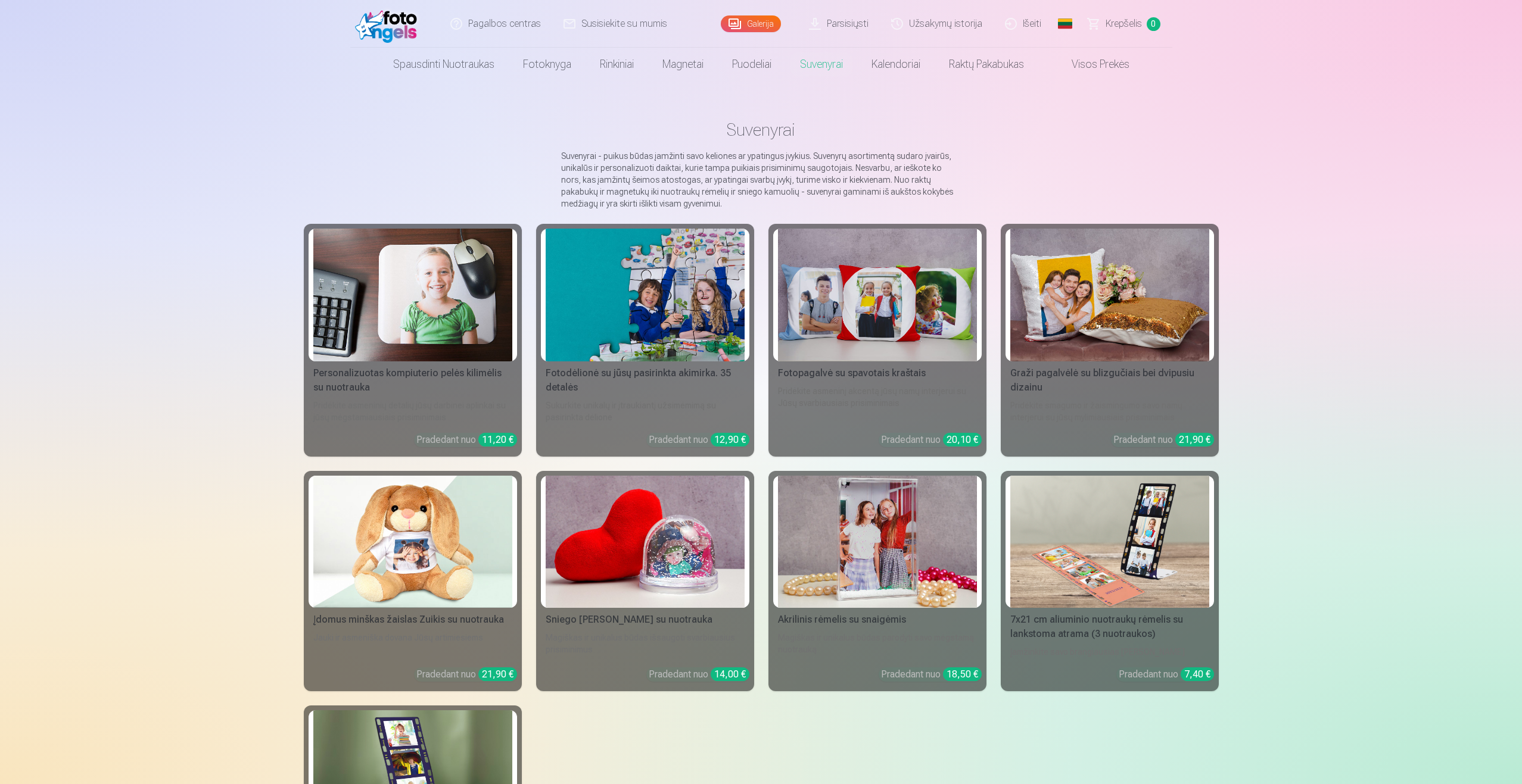
click at [882, 65] on link "Kalendoriai" at bounding box center [896, 64] width 77 height 34
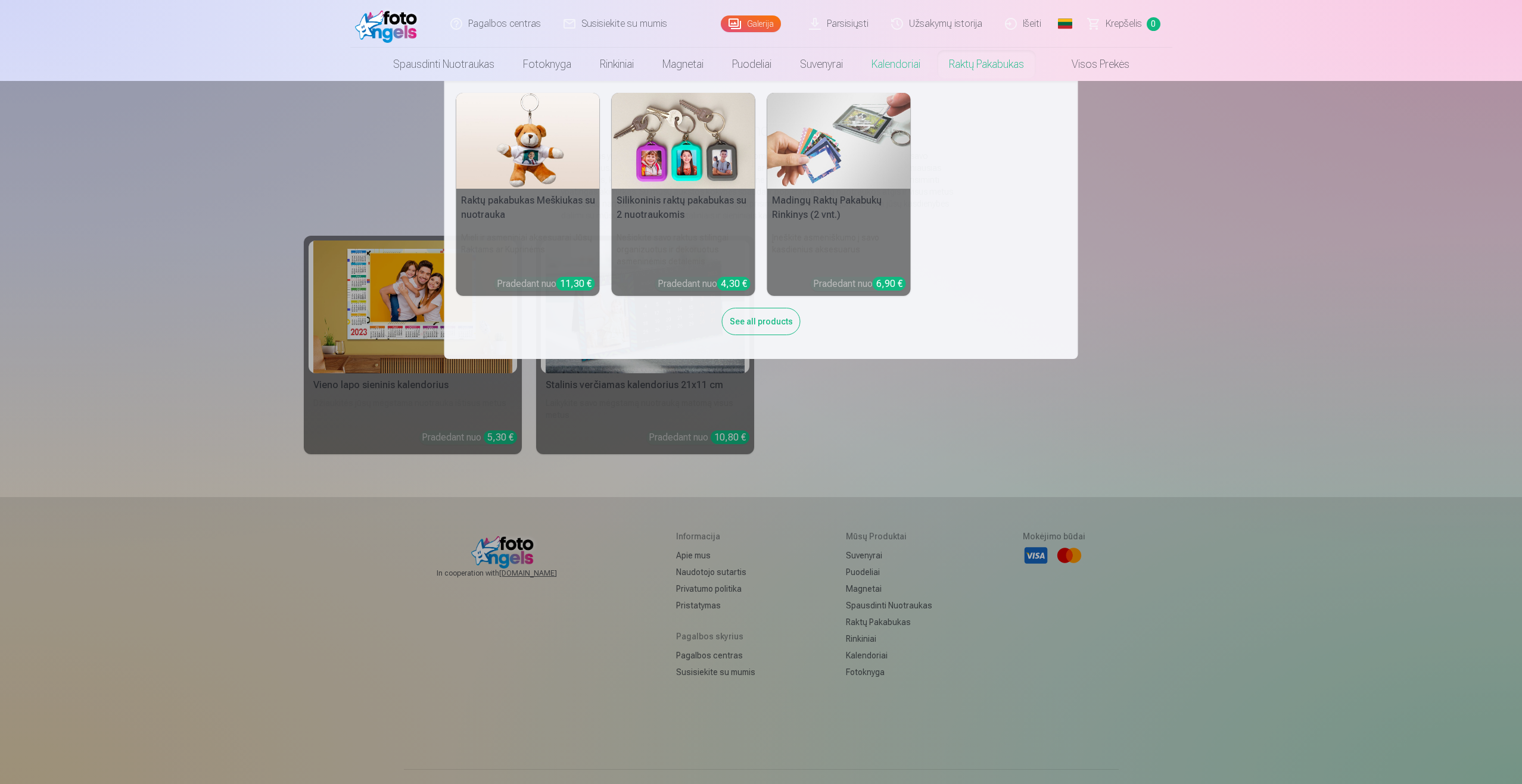
click at [976, 65] on link "Raktų pakabukas" at bounding box center [986, 64] width 103 height 34
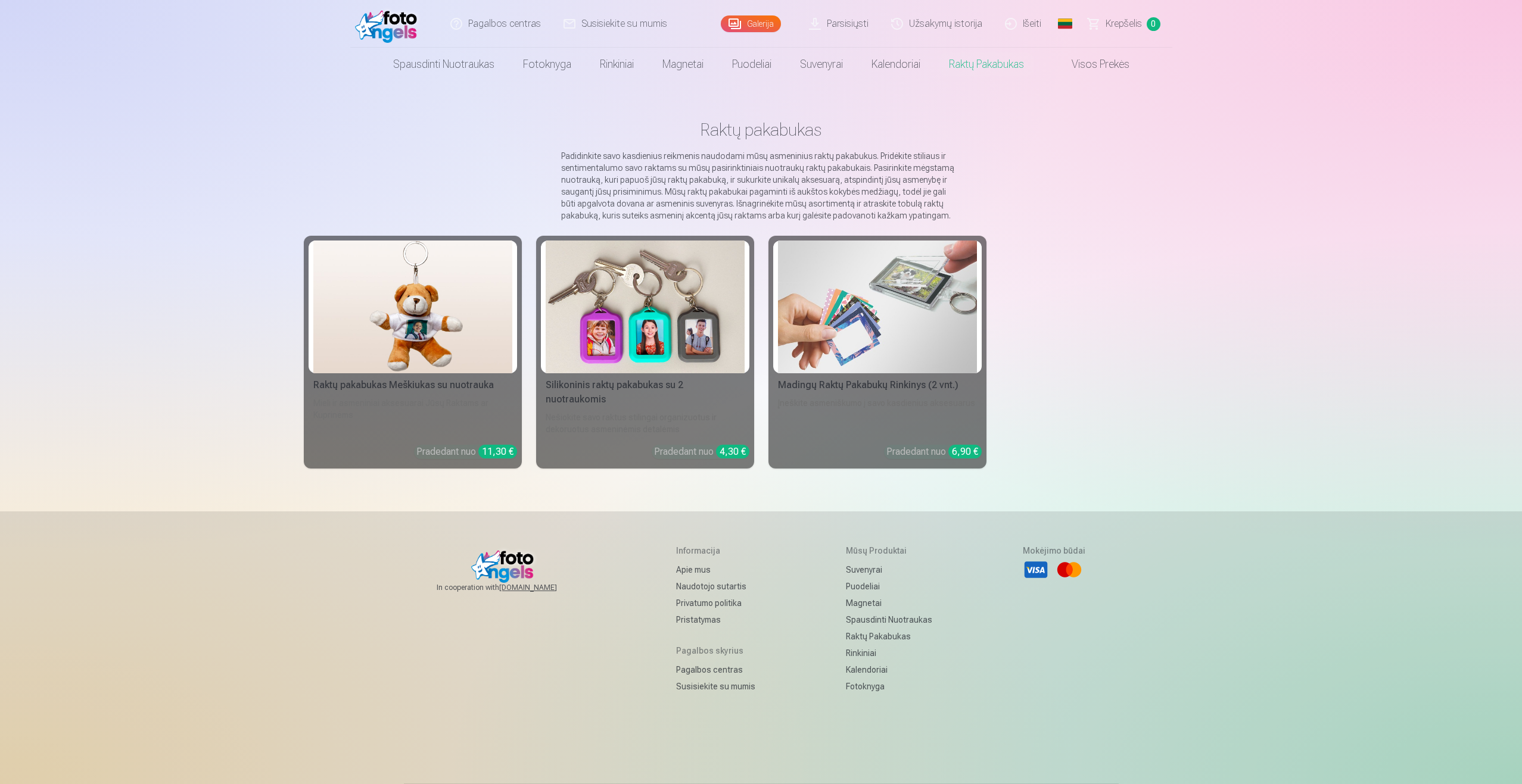
click at [1090, 68] on link "Visos prekės" at bounding box center [1090, 64] width 106 height 34
